Goal: Register for event/course

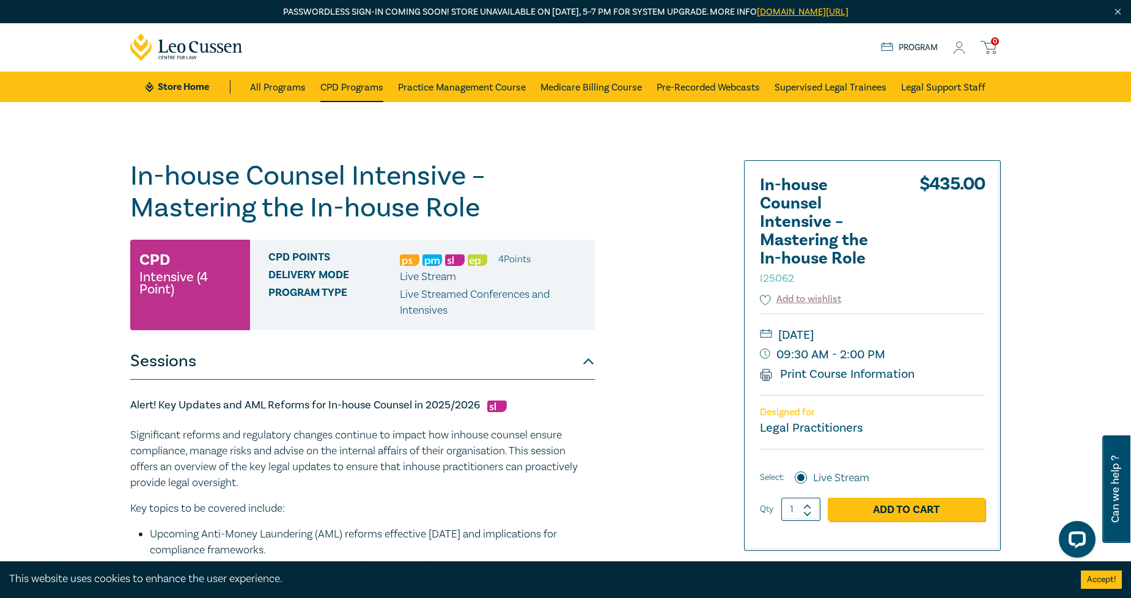
click at [347, 79] on link "CPD Programs" at bounding box center [351, 87] width 63 height 31
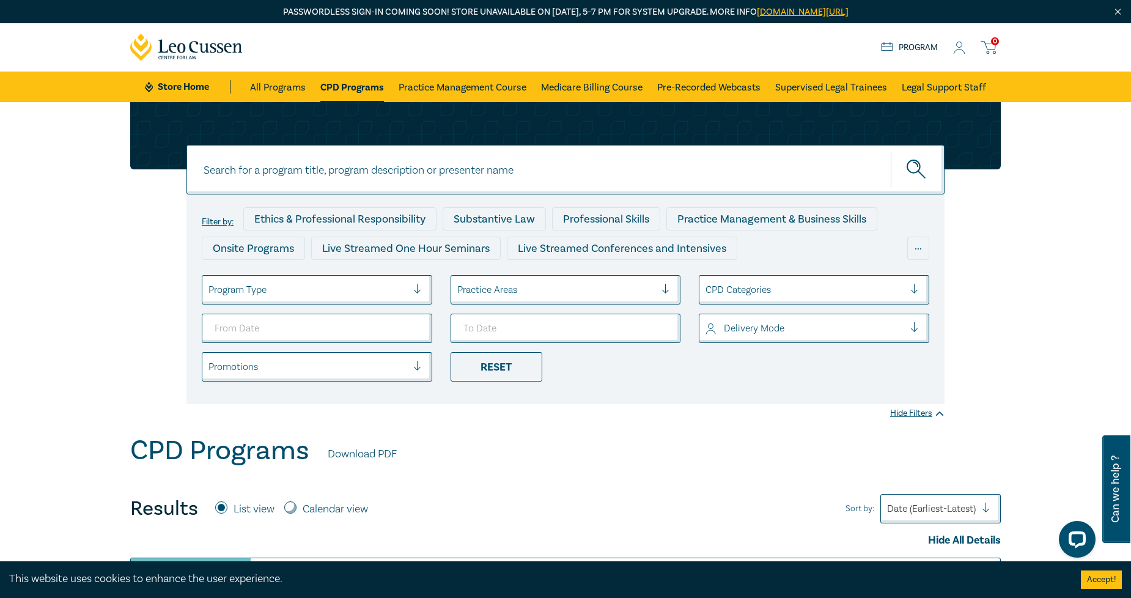
click at [367, 286] on div at bounding box center [308, 290] width 199 height 16
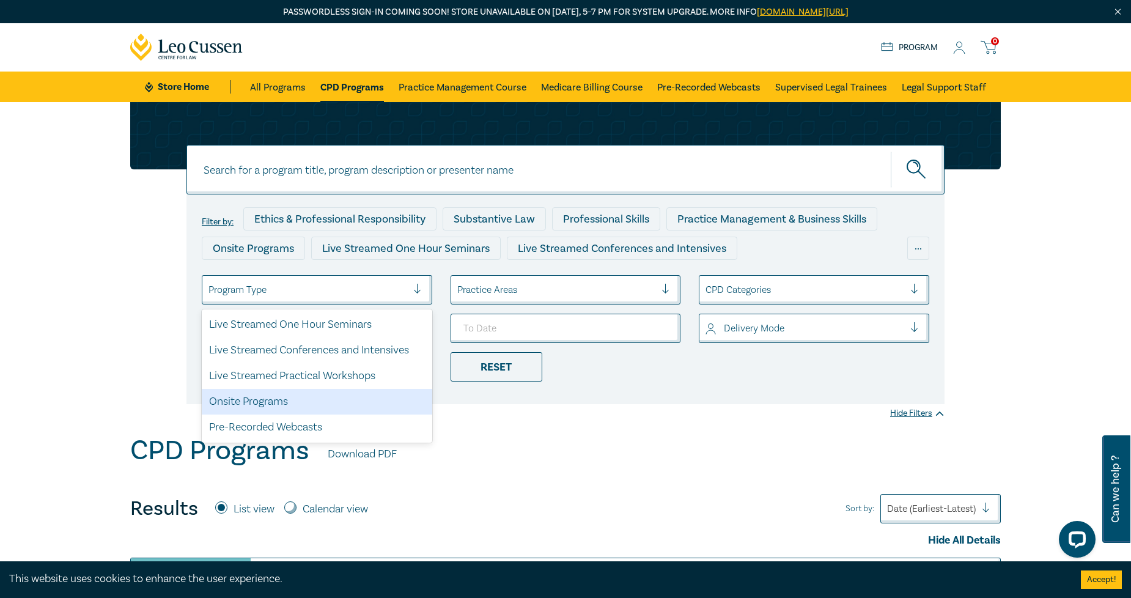
click at [335, 405] on div "Onsite Programs" at bounding box center [317, 402] width 231 height 26
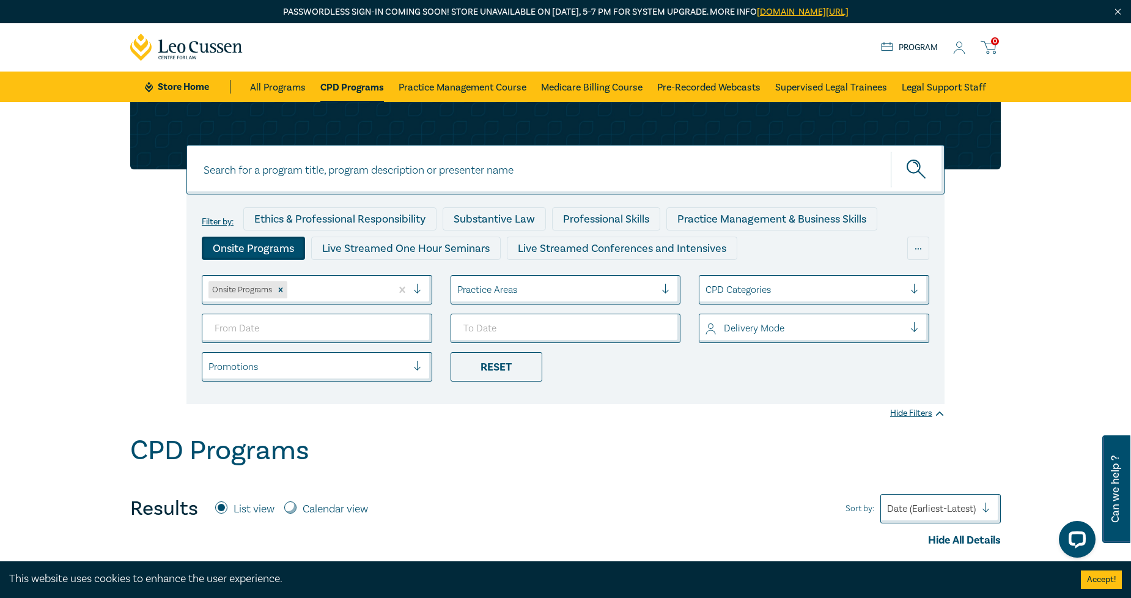
click at [338, 307] on ul "Onsite Programs Practice Areas CPD Categories Delivery Mode Promotions Reset" at bounding box center [566, 328] width 746 height 106
click at [338, 284] on div at bounding box center [337, 290] width 95 height 16
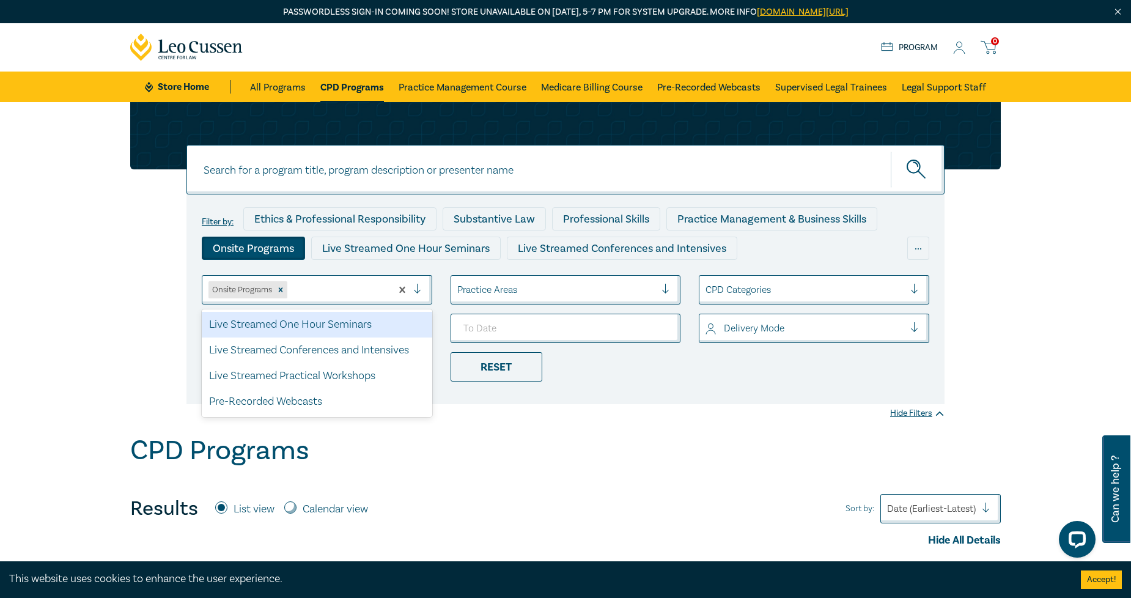
click at [310, 333] on div "Live Streamed One Hour Seminars" at bounding box center [317, 325] width 231 height 26
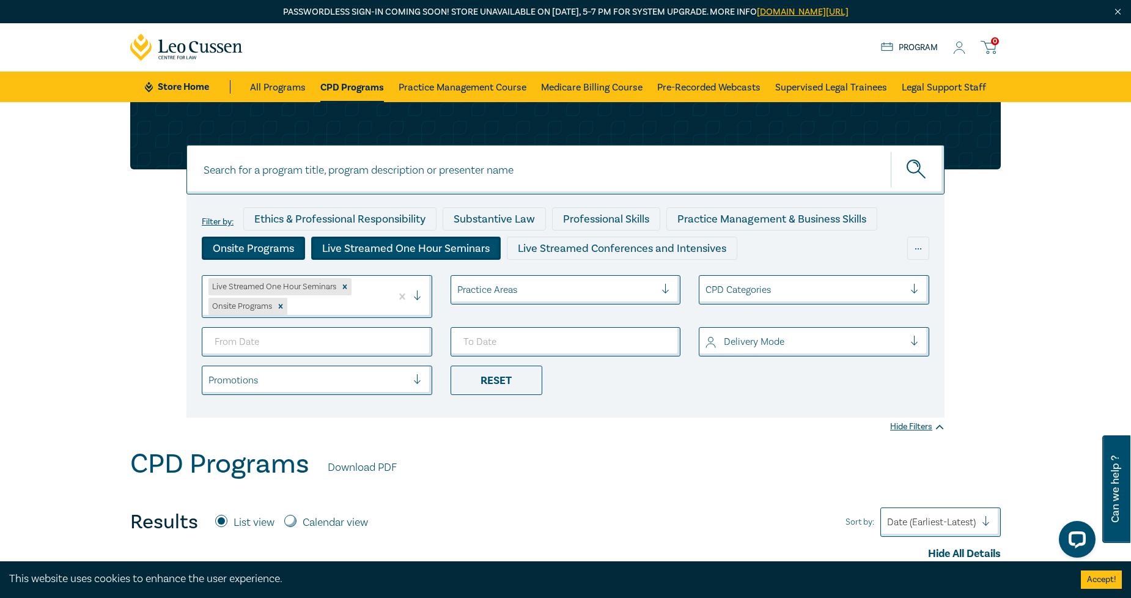
click at [490, 308] on li "Practice Areas" at bounding box center [565, 296] width 249 height 43
click at [491, 297] on div "Practice Areas" at bounding box center [556, 289] width 211 height 21
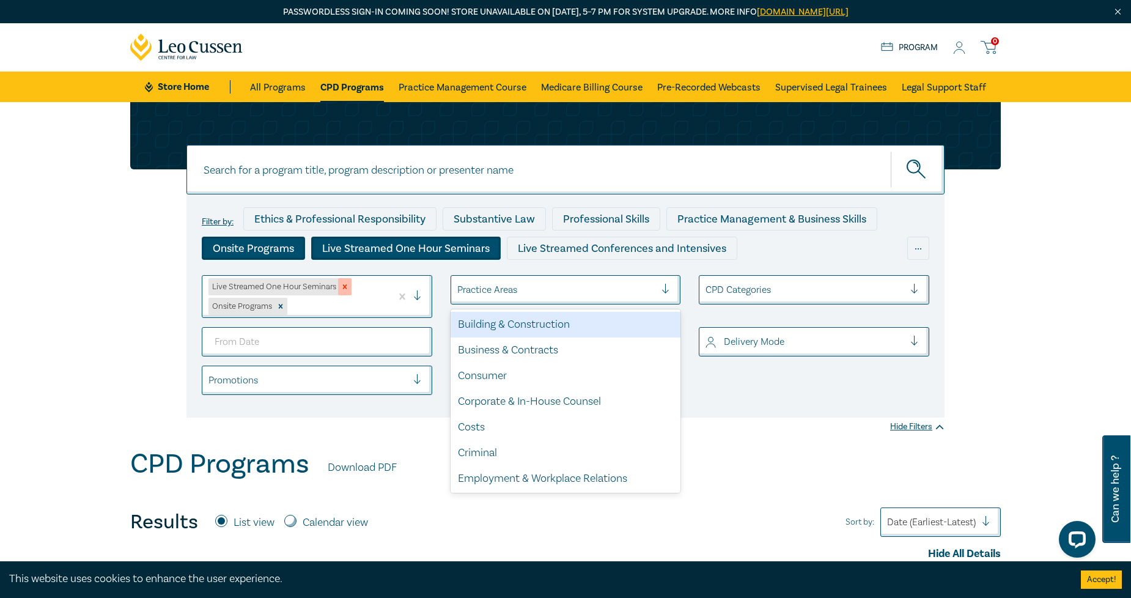
click at [344, 289] on icon "Remove Live Streamed One Hour Seminars" at bounding box center [345, 287] width 4 height 4
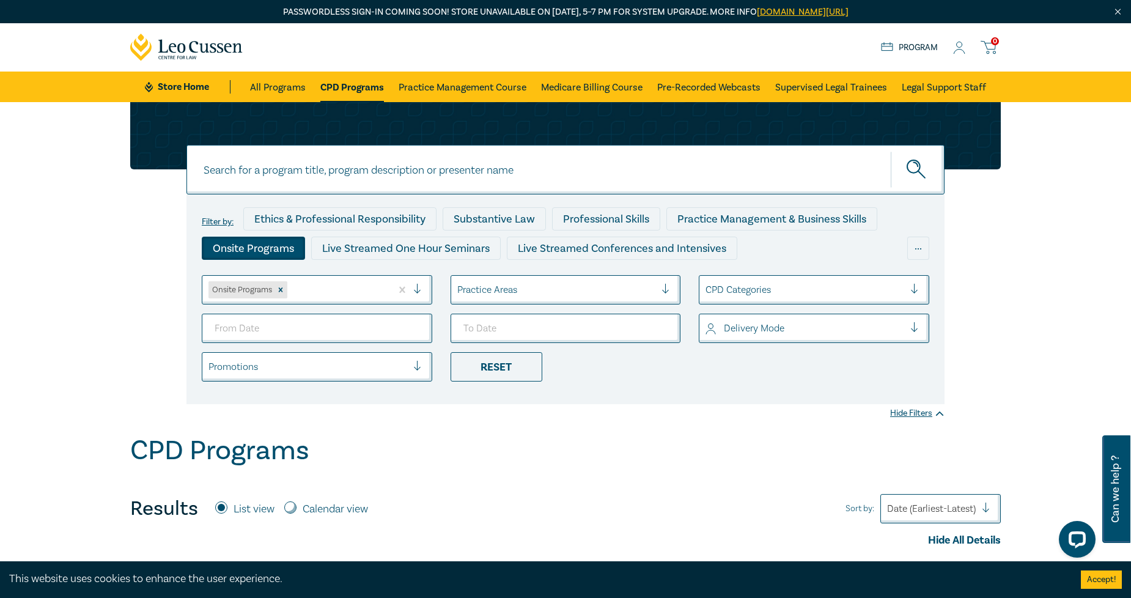
click at [272, 289] on div "Onsite Programs" at bounding box center [241, 289] width 65 height 17
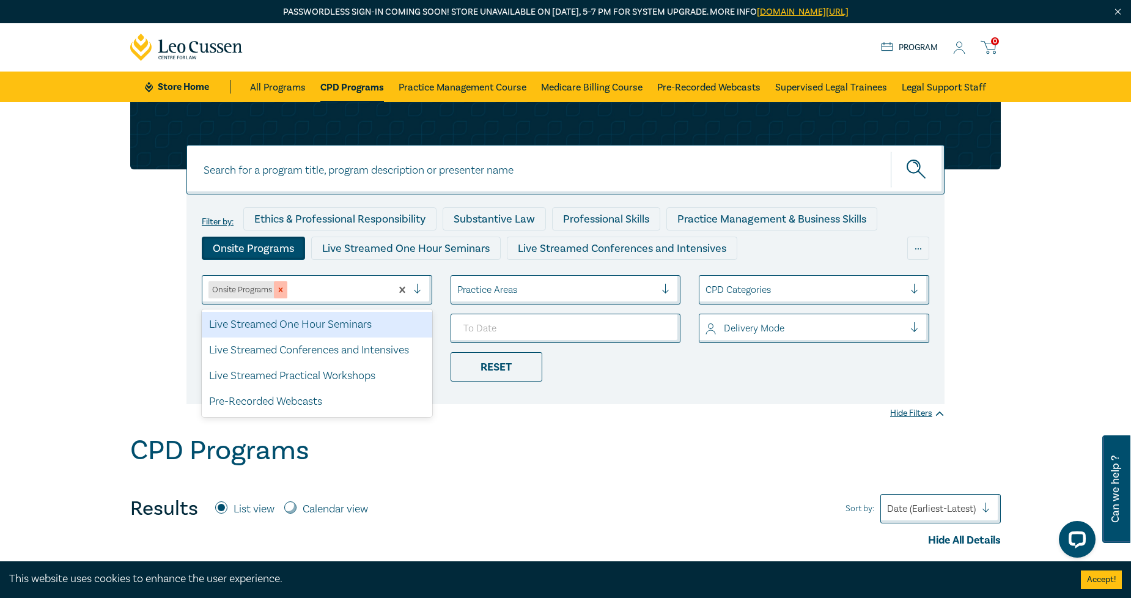
click at [277, 289] on icon "Remove Onsite Programs" at bounding box center [280, 290] width 9 height 9
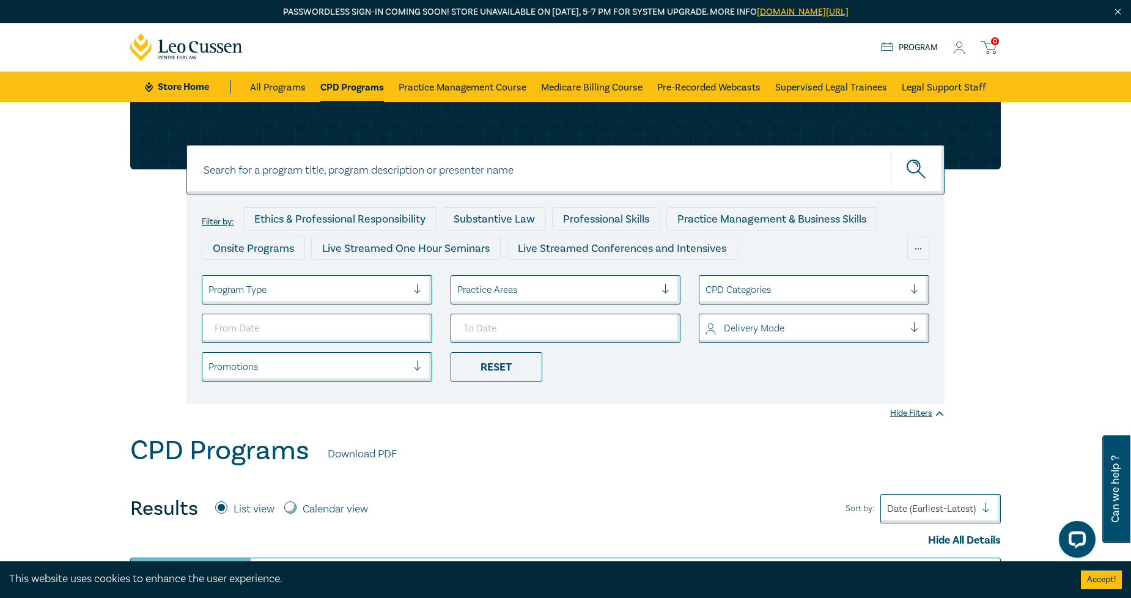
click at [281, 289] on div at bounding box center [308, 290] width 199 height 16
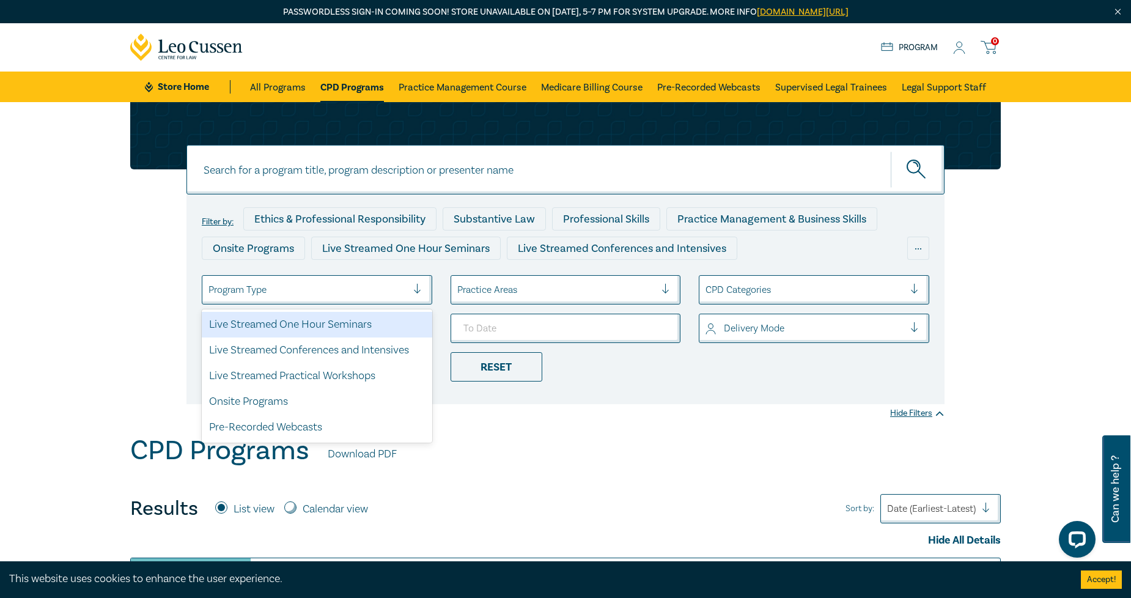
click at [296, 325] on div "Live Streamed One Hour Seminars" at bounding box center [317, 325] width 231 height 26
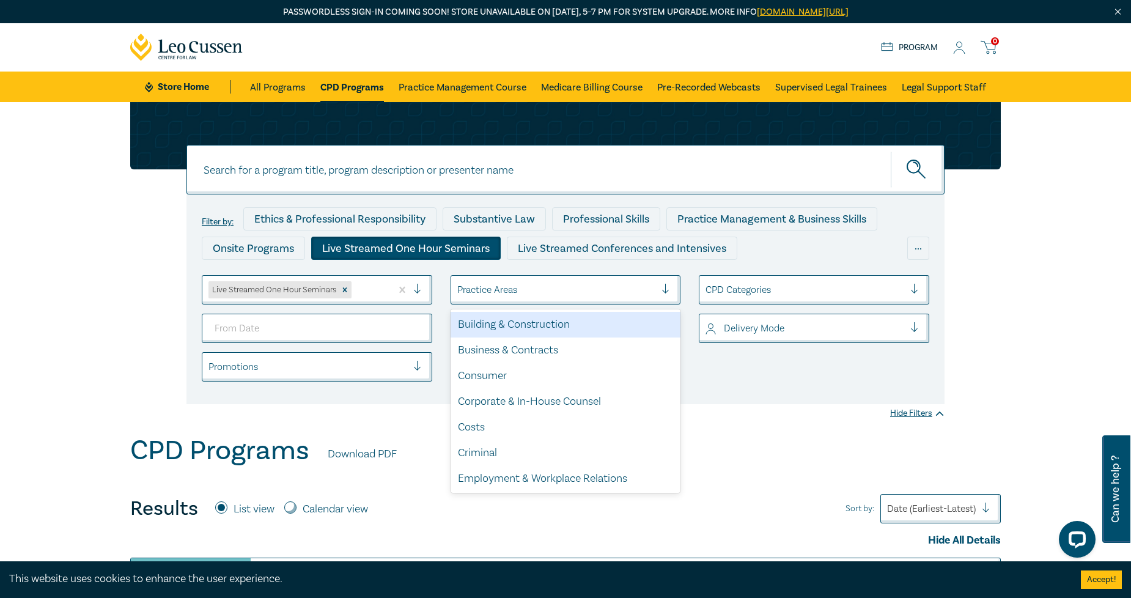
click at [560, 297] on div at bounding box center [556, 290] width 199 height 16
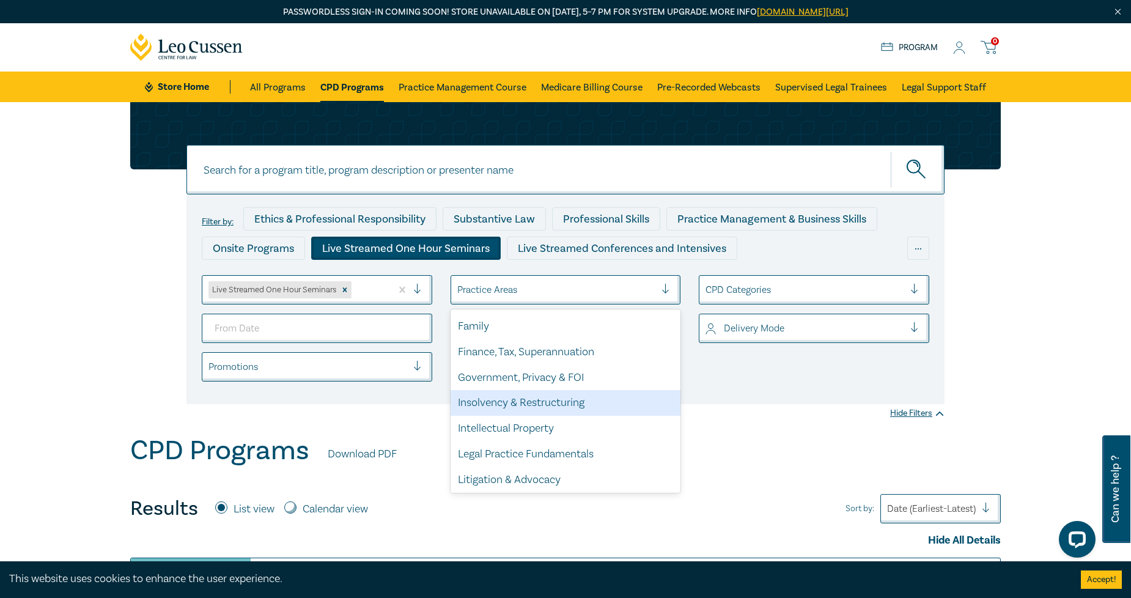
scroll to position [271, 0]
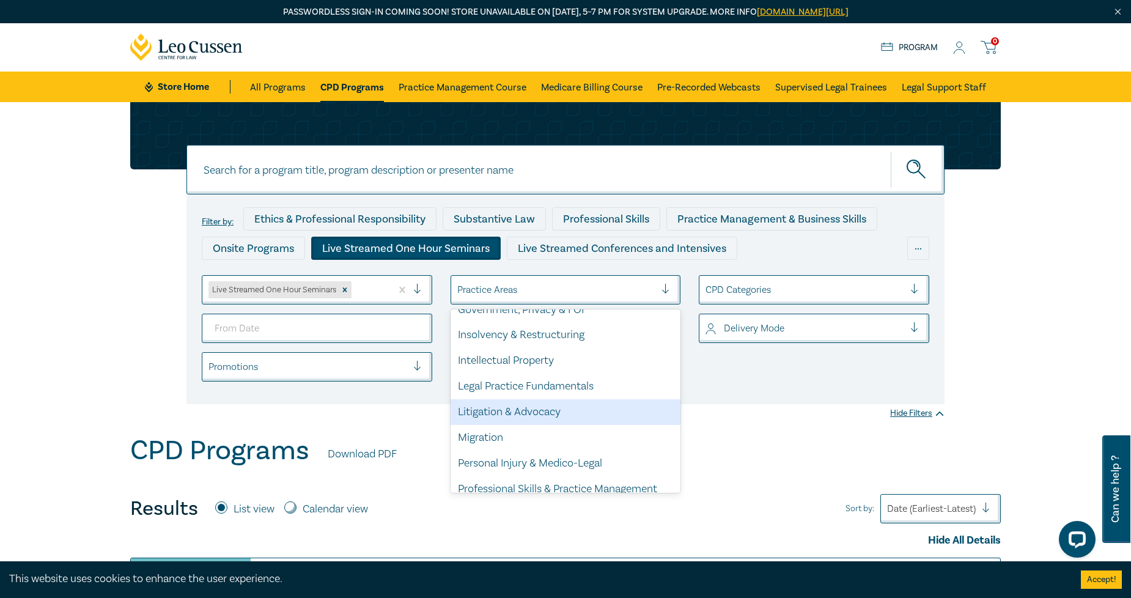
click at [546, 408] on div "Litigation & Advocacy" at bounding box center [566, 412] width 231 height 26
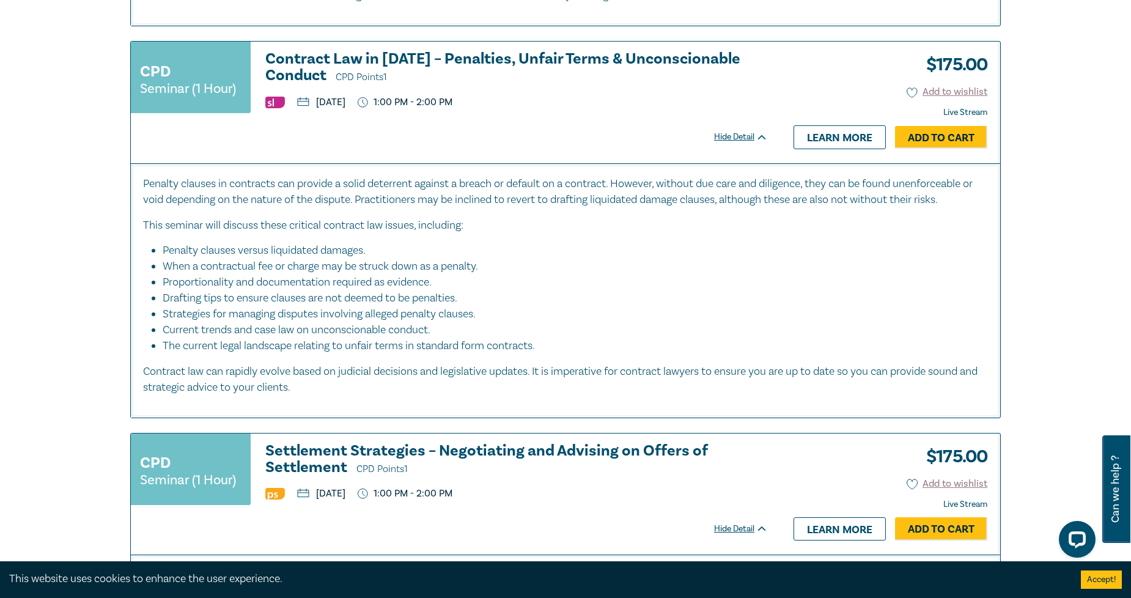
scroll to position [3261, 0]
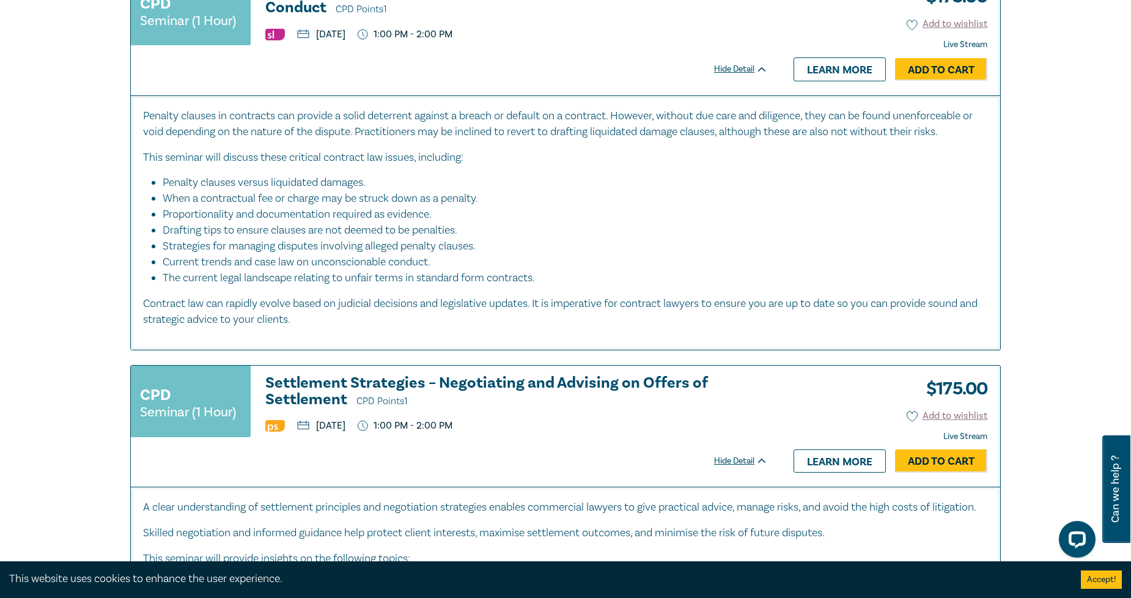
click at [514, 375] on h3 "Settlement Strategies – Negotiating and Advising on Offers of Settlement CPD Po…" at bounding box center [516, 392] width 503 height 35
